Goal: Download file/media

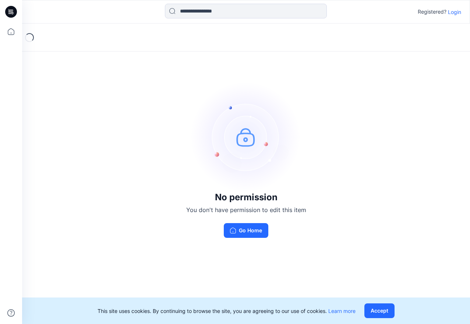
click at [318, 124] on div "No permission You don't have permission to edit this item Go Home" at bounding box center [246, 160] width 448 height 272
click at [238, 231] on button "Go Home" at bounding box center [246, 230] width 45 height 15
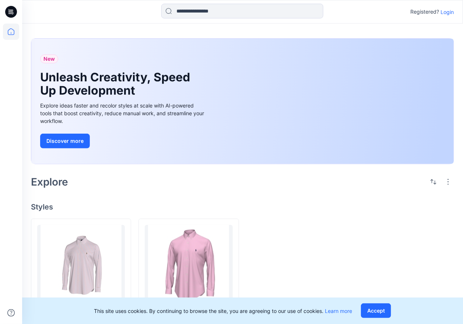
click at [442, 10] on p "Login" at bounding box center [446, 12] width 13 height 8
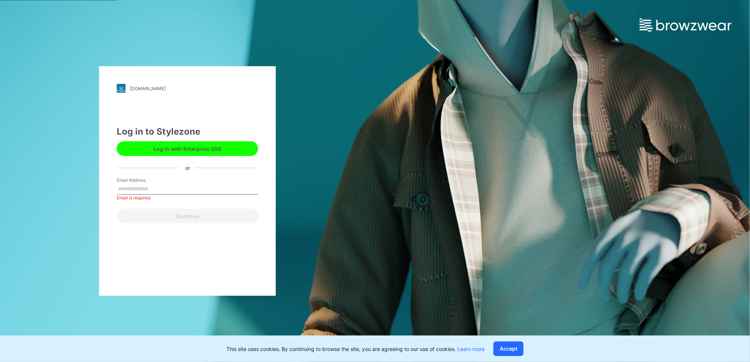
click at [190, 155] on button "Log in with Enterprise SSO" at bounding box center [187, 148] width 141 height 15
click at [185, 184] on input "Email Address" at bounding box center [187, 189] width 141 height 11
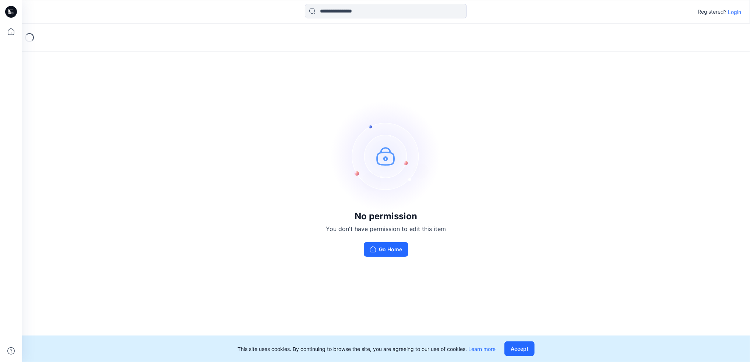
click at [734, 10] on p "Login" at bounding box center [733, 12] width 13 height 8
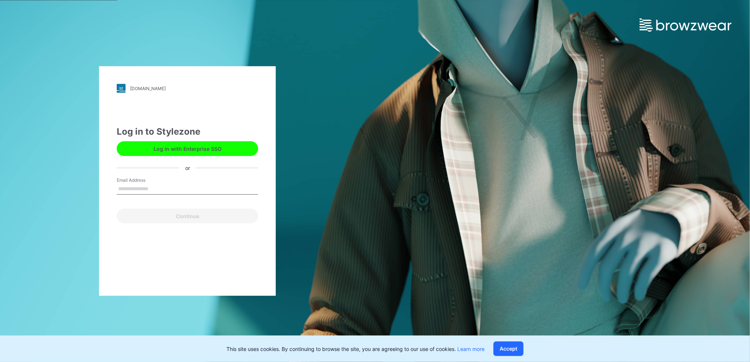
click at [199, 186] on input "Email Address" at bounding box center [187, 189] width 141 height 11
type input "**********"
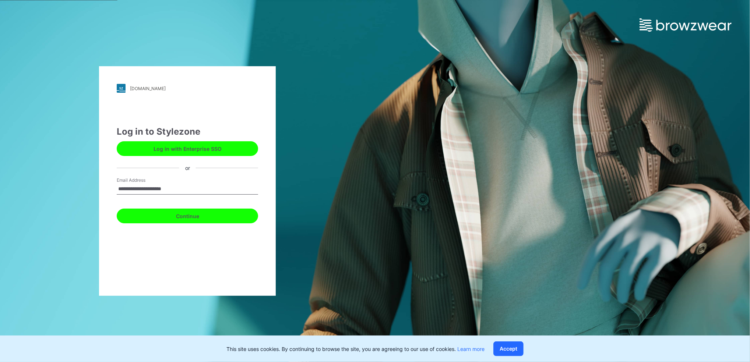
click at [193, 217] on button "Continue" at bounding box center [187, 216] width 141 height 15
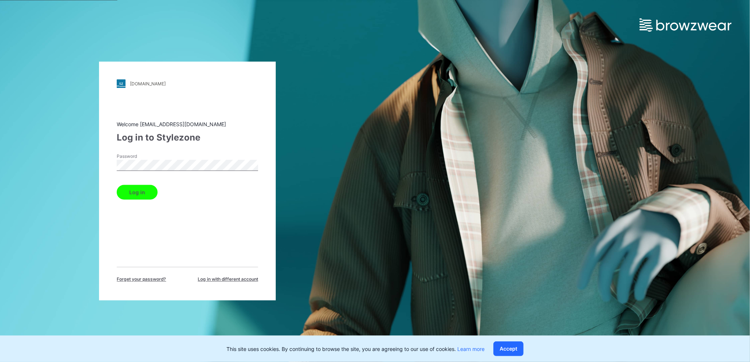
click at [130, 186] on button "Log in" at bounding box center [137, 192] width 41 height 15
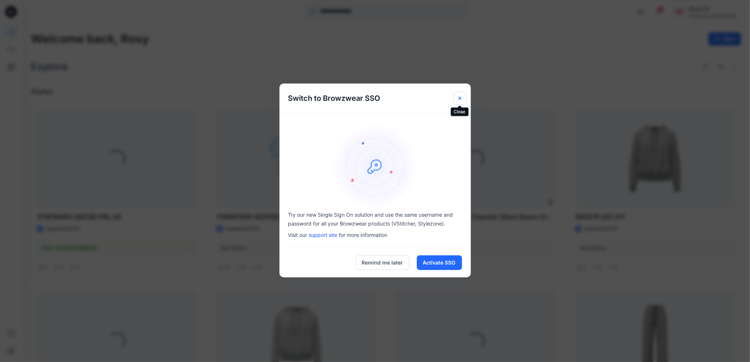
click at [458, 98] on icon "Close" at bounding box center [460, 98] width 6 height 6
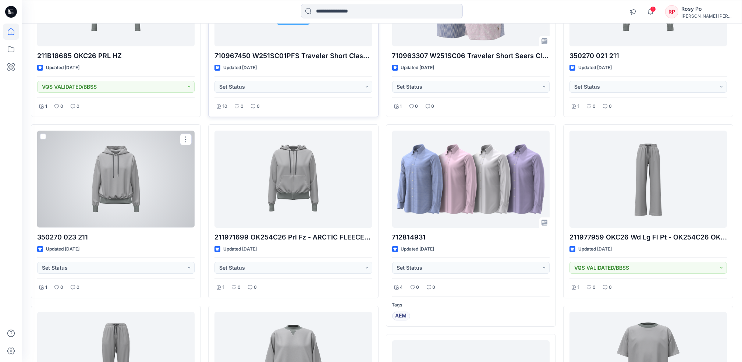
scroll to position [155, 0]
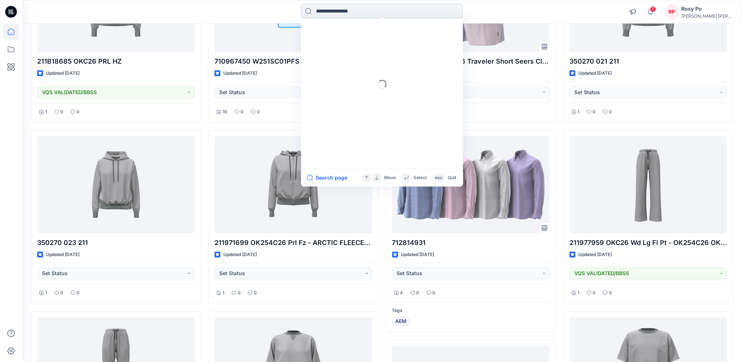
click at [350, 11] on input at bounding box center [382, 11] width 162 height 15
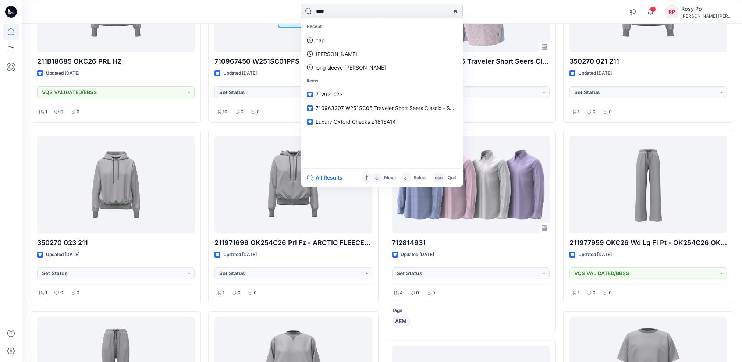
type input "*****"
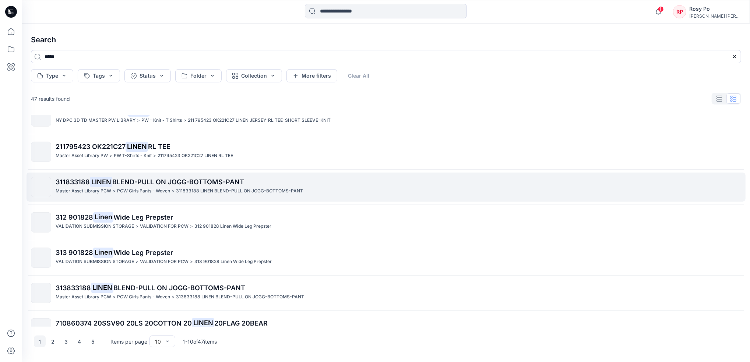
scroll to position [141, 0]
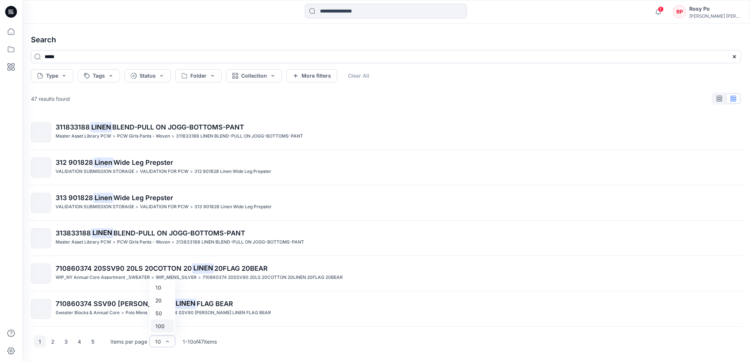
click at [167, 328] on div "100" at bounding box center [162, 326] width 23 height 13
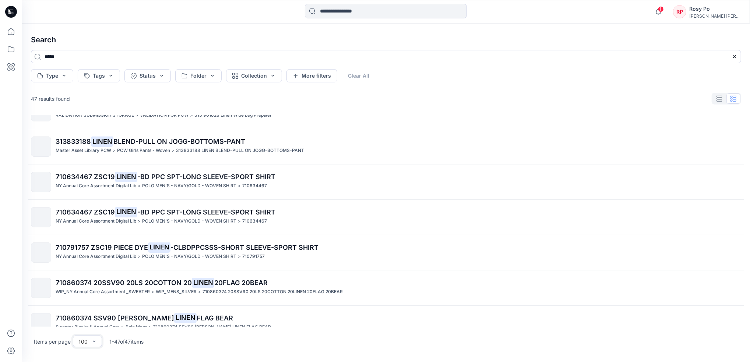
scroll to position [833, 0]
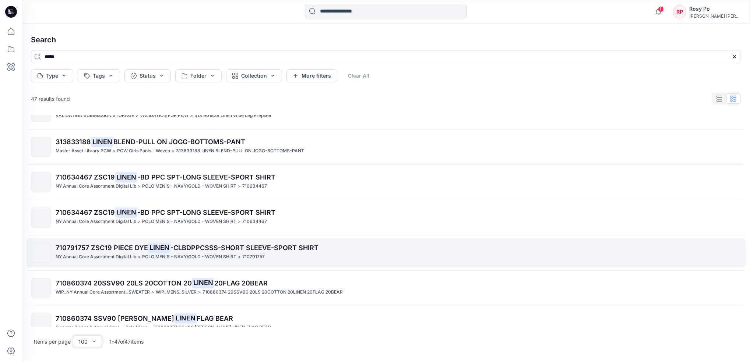
click at [121, 249] on span "710791757 ZSC19 PIECE DYE" at bounding box center [102, 248] width 92 height 8
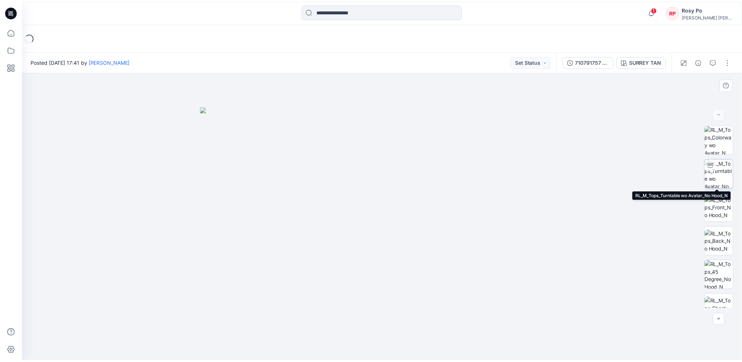
scroll to position [82, 0]
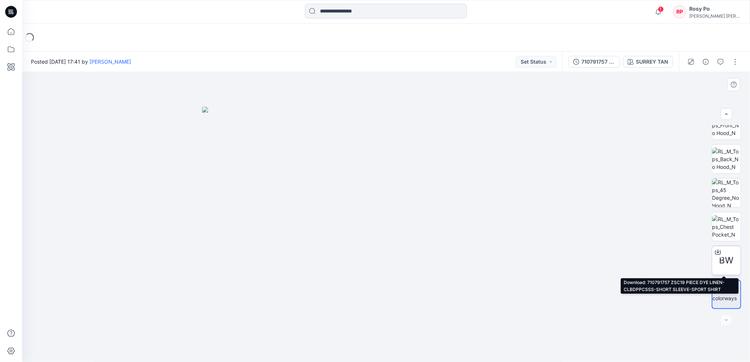
click at [715, 249] on icon at bounding box center [718, 252] width 6 height 6
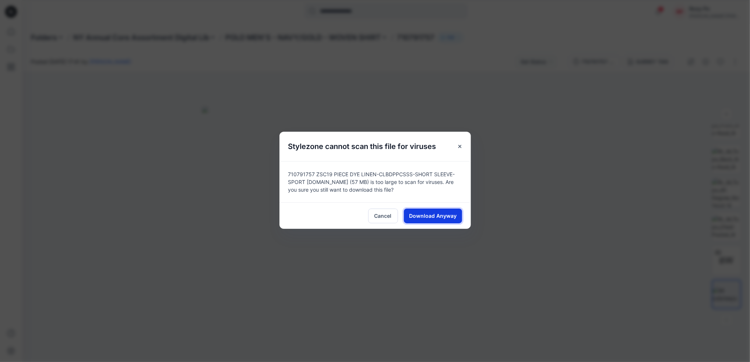
click at [430, 217] on span "Download Anyway" at bounding box center [432, 216] width 47 height 8
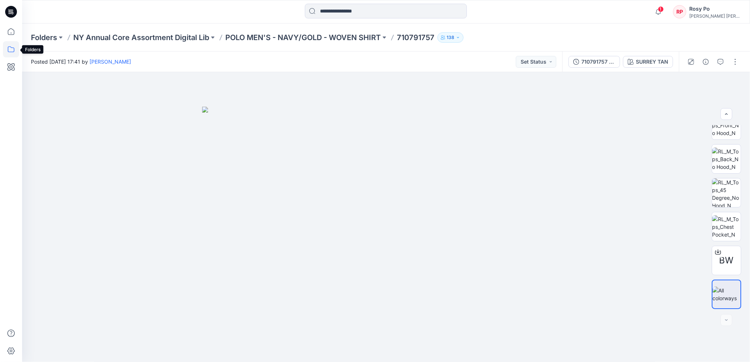
click at [12, 50] on icon at bounding box center [11, 49] width 16 height 16
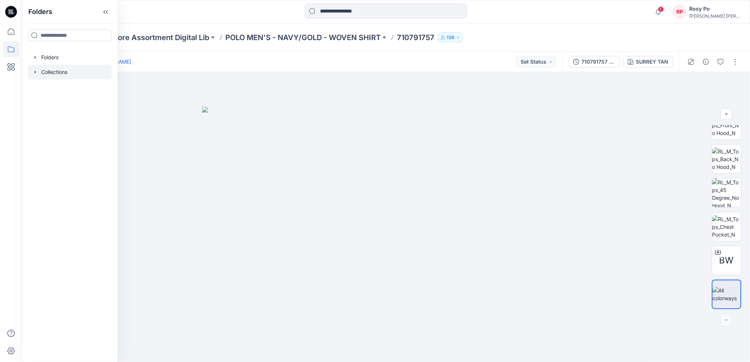
click at [80, 69] on div at bounding box center [70, 72] width 84 height 15
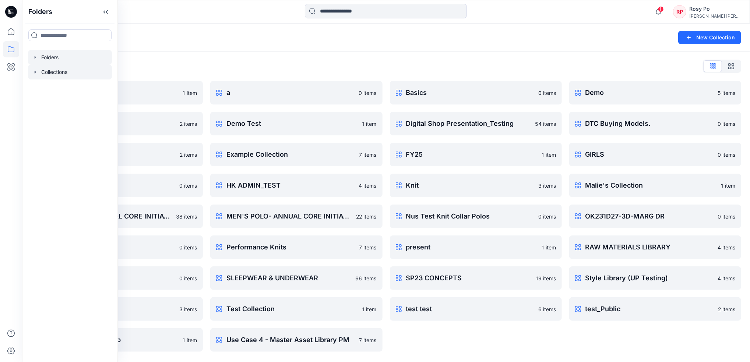
click at [79, 57] on div at bounding box center [70, 57] width 84 height 15
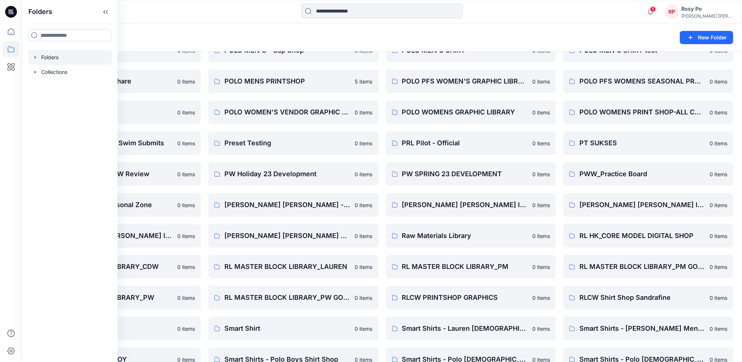
scroll to position [600, 0]
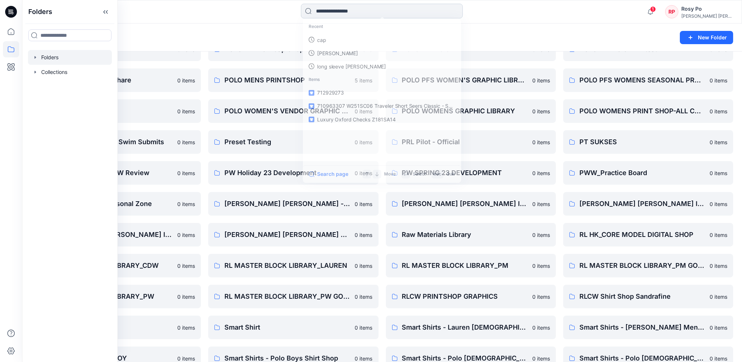
click at [425, 13] on input at bounding box center [382, 11] width 162 height 15
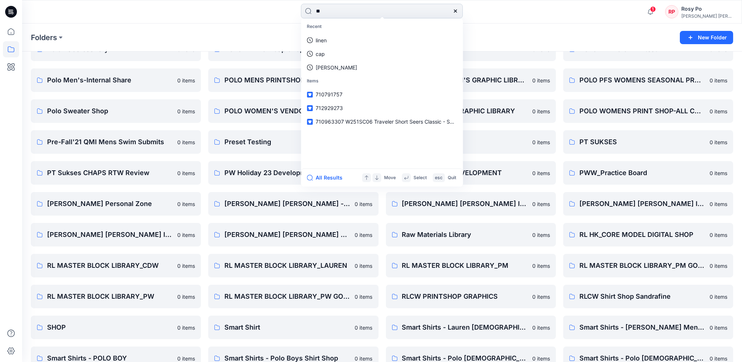
type input "*"
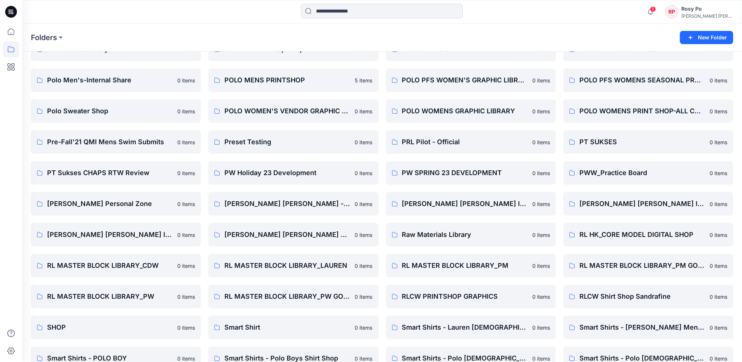
click at [492, 32] on div "Folders" at bounding box center [353, 37] width 645 height 10
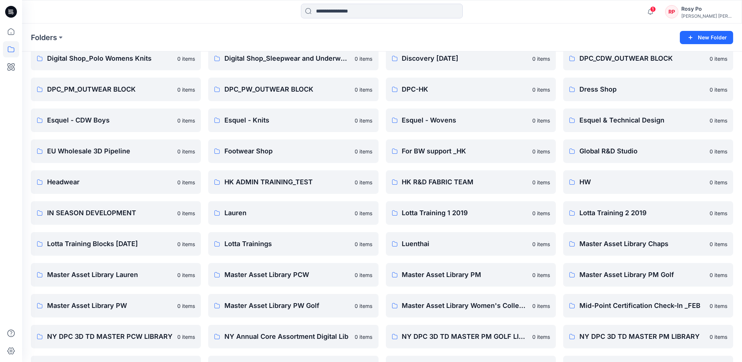
scroll to position [219, 0]
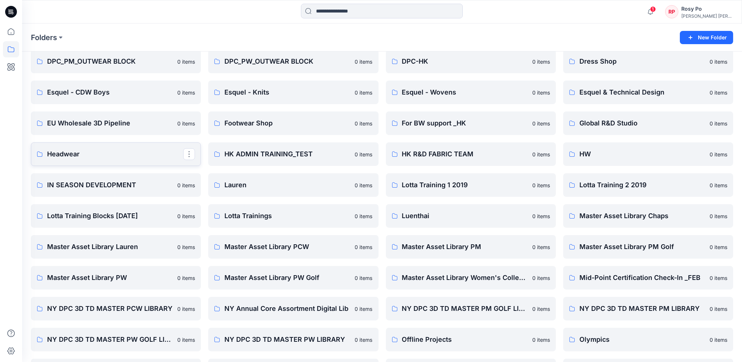
scroll to position [248, 0]
click at [113, 127] on p "EU Wholesale 3D Pipeline" at bounding box center [115, 123] width 136 height 10
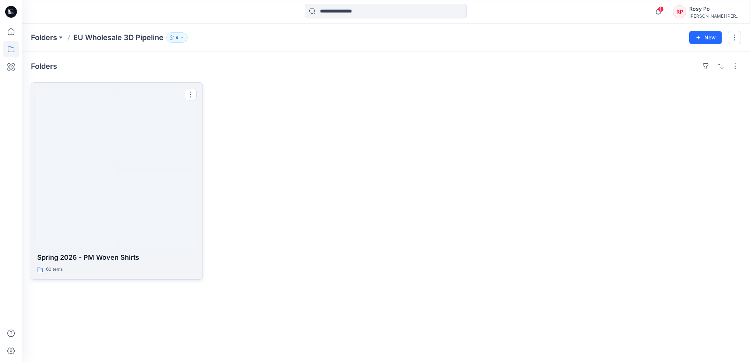
click at [145, 268] on div "60 items" at bounding box center [116, 270] width 159 height 8
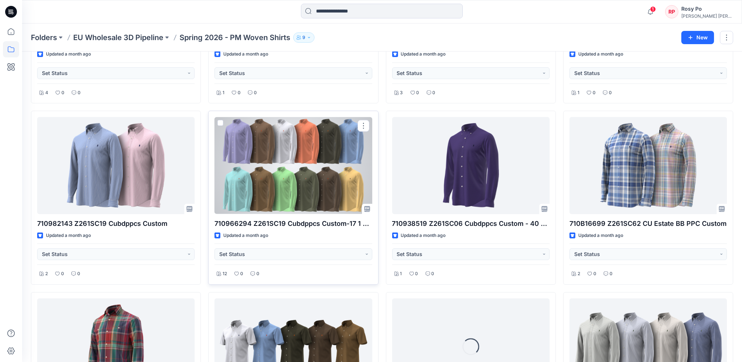
scroll to position [810, 0]
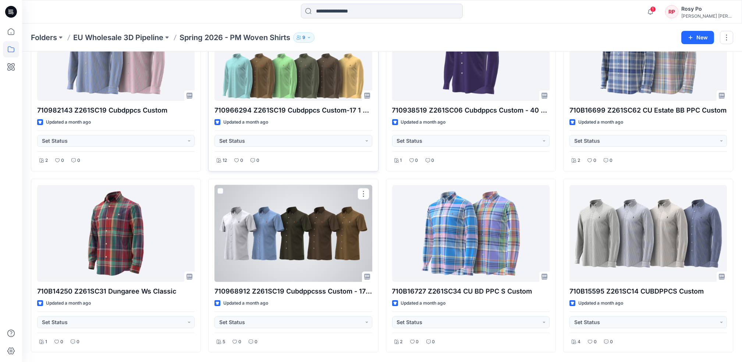
click at [333, 259] on div at bounding box center [293, 233] width 157 height 97
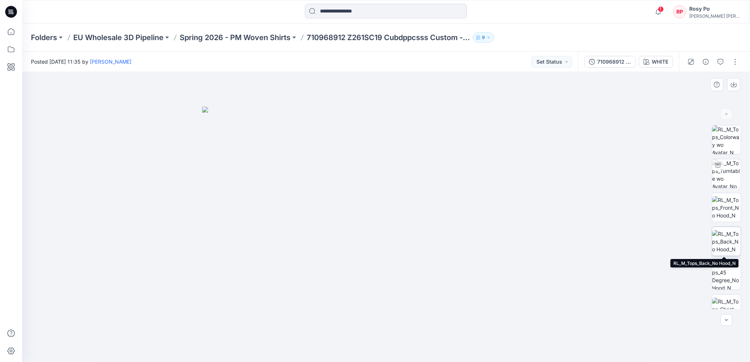
scroll to position [82, 0]
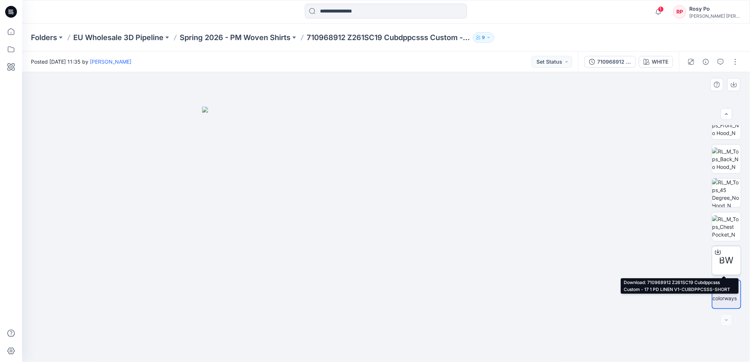
click at [715, 254] on icon at bounding box center [718, 252] width 6 height 6
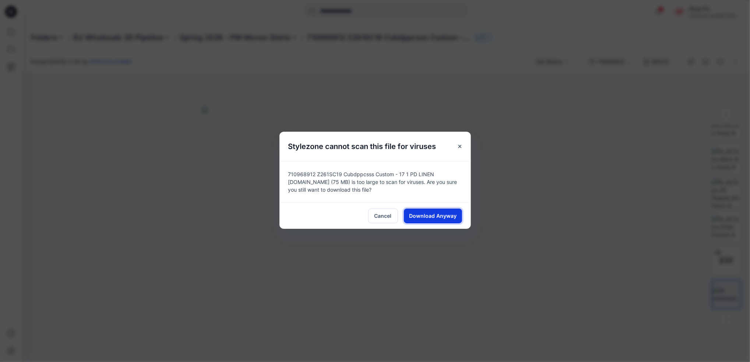
click at [440, 219] on span "Download Anyway" at bounding box center [432, 216] width 47 height 8
